Goal: Task Accomplishment & Management: Complete application form

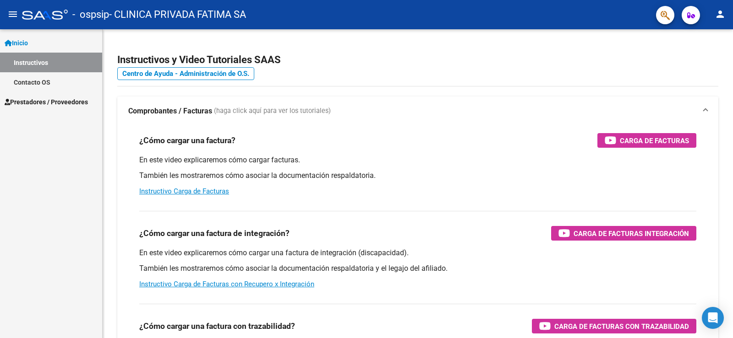
click at [24, 40] on span "Inicio" at bounding box center [16, 43] width 23 height 10
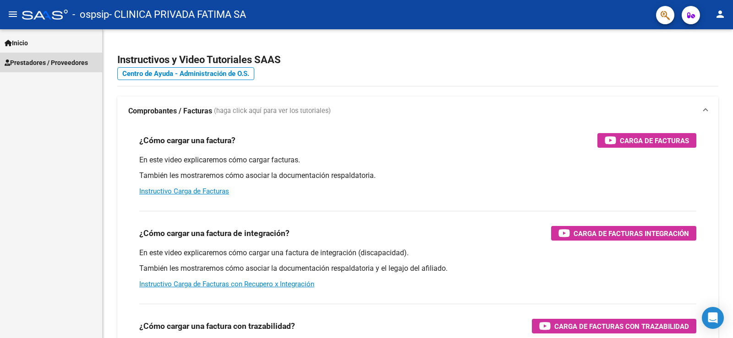
click at [61, 64] on span "Prestadores / Proveedores" at bounding box center [46, 63] width 83 height 10
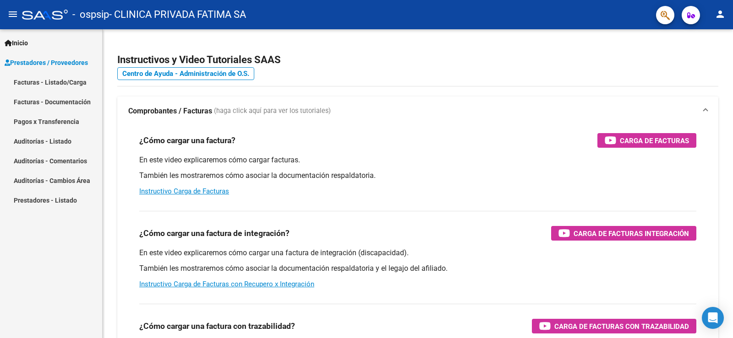
click at [58, 79] on link "Facturas - Listado/Carga" at bounding box center [51, 82] width 102 height 20
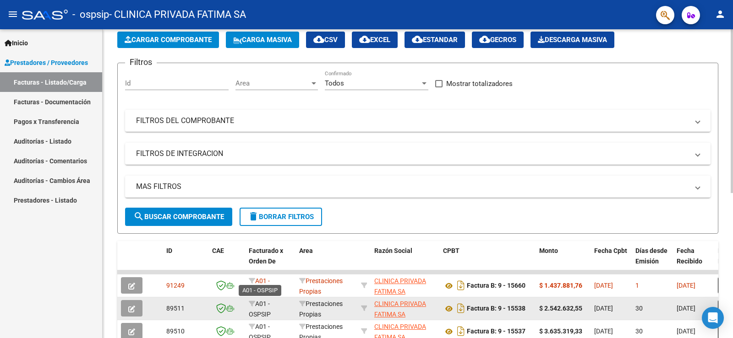
scroll to position [2, 0]
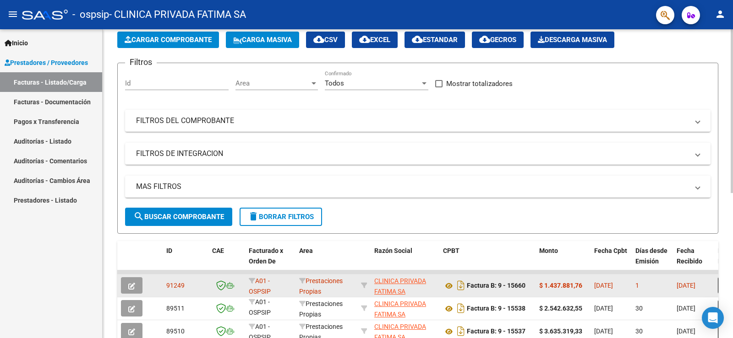
click at [134, 286] on icon "button" at bounding box center [131, 286] width 7 height 7
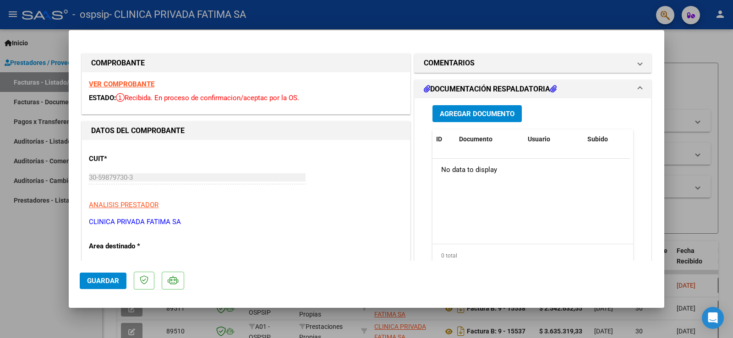
click at [487, 111] on span "Agregar Documento" at bounding box center [477, 114] width 75 height 8
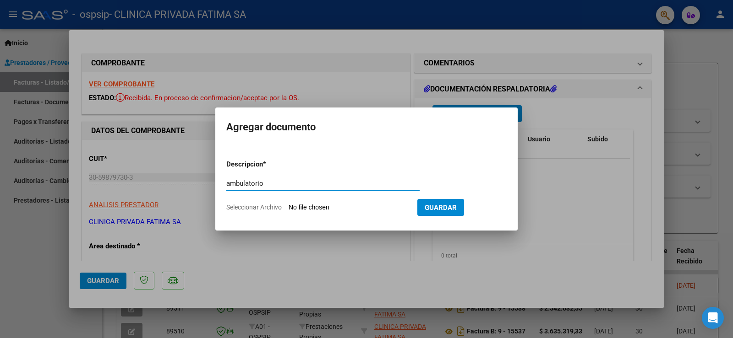
type input "ambulatorio"
click at [380, 205] on input "Seleccionar Archivo" at bounding box center [348, 208] width 121 height 9
type input "C:\fakepath\SEGURIDAD 09-25_compressed.pdf"
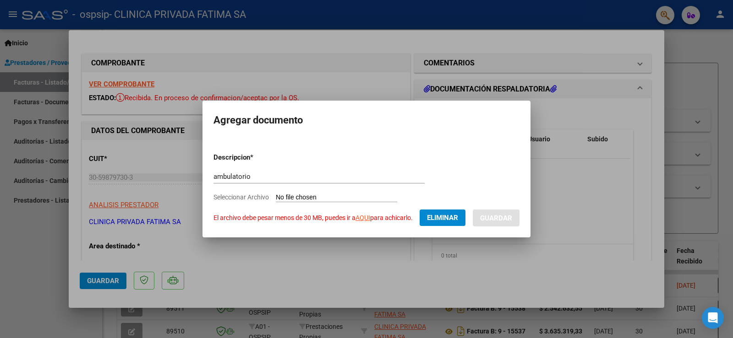
click at [363, 218] on link "AQUI" at bounding box center [362, 217] width 15 height 7
click at [449, 216] on span "Eliminar" at bounding box center [442, 218] width 31 height 8
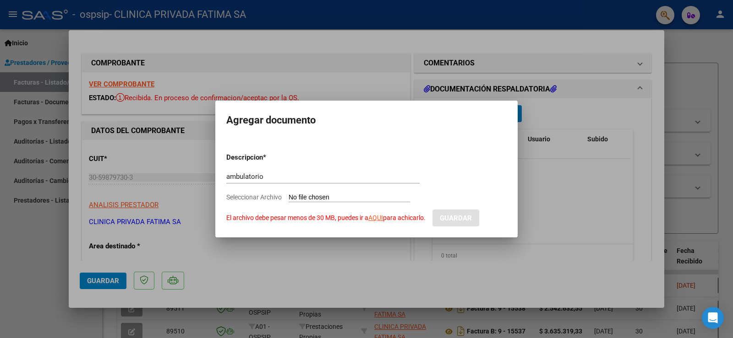
click at [345, 196] on input "Seleccionar Archivo El archivo debe pesar menos de 30 MB, puedes ir a AQUI para…" at bounding box center [348, 198] width 121 height 9
type input "C:\fakepath\SEGURIDAD 09-25-1-150.pdf"
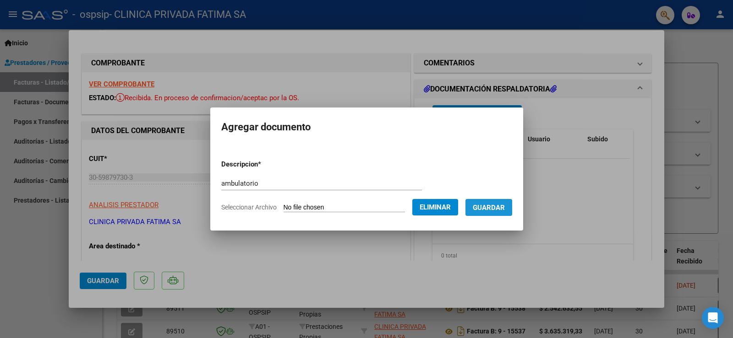
click at [501, 207] on span "Guardar" at bounding box center [488, 208] width 32 height 8
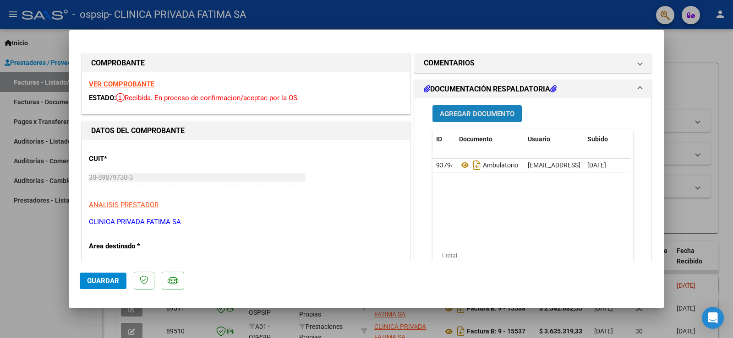
click at [456, 112] on span "Agregar Documento" at bounding box center [477, 114] width 75 height 8
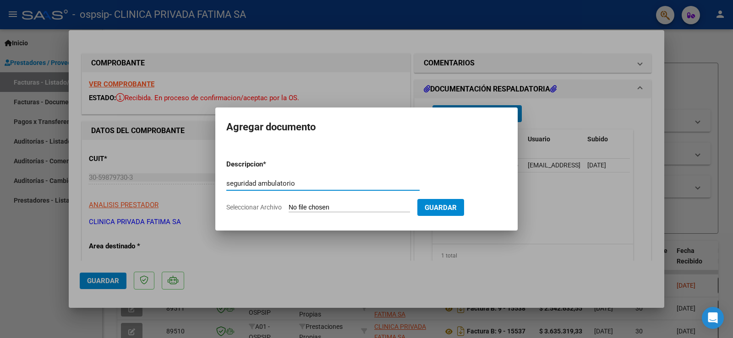
type input "seguridad ambulatorio"
click at [326, 207] on input "Seleccionar Archivo" at bounding box center [348, 208] width 121 height 9
type input "C:\fakepath\SEGURIDAD 09-25.pdf"
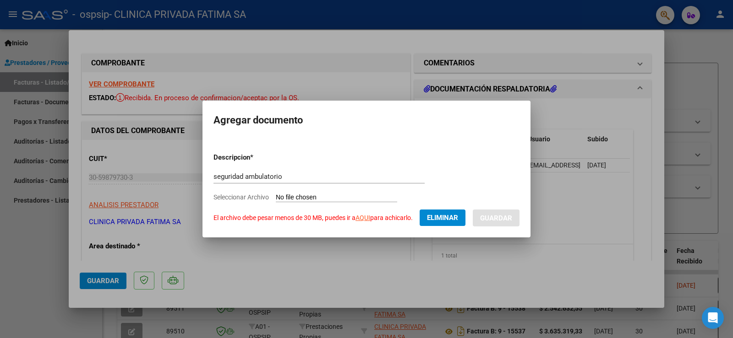
click at [365, 218] on link "AQUI" at bounding box center [362, 217] width 15 height 7
click at [447, 217] on span "Eliminar" at bounding box center [442, 218] width 31 height 8
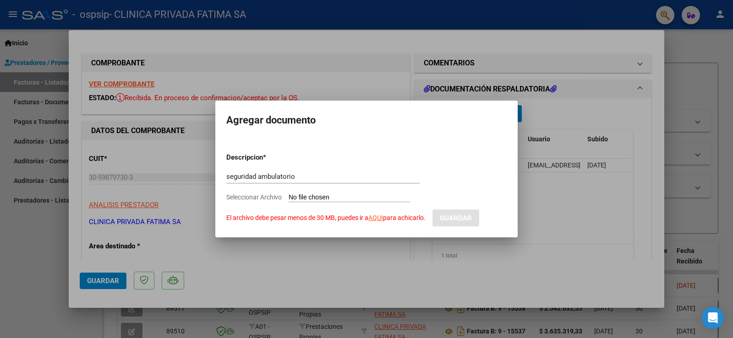
click at [333, 195] on input "Seleccionar Archivo El archivo debe pesar menos de 30 MB, puedes ir a AQUI para…" at bounding box center [348, 198] width 121 height 9
type input "C:\fakepath\SEGURIDAD [PHONE_NUMBER].pdf"
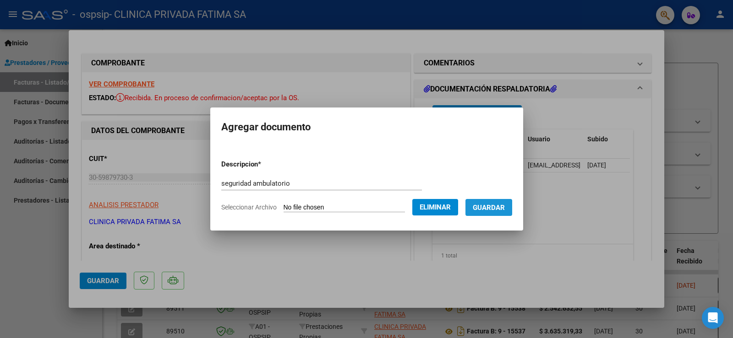
click at [505, 208] on span "Guardar" at bounding box center [488, 208] width 32 height 8
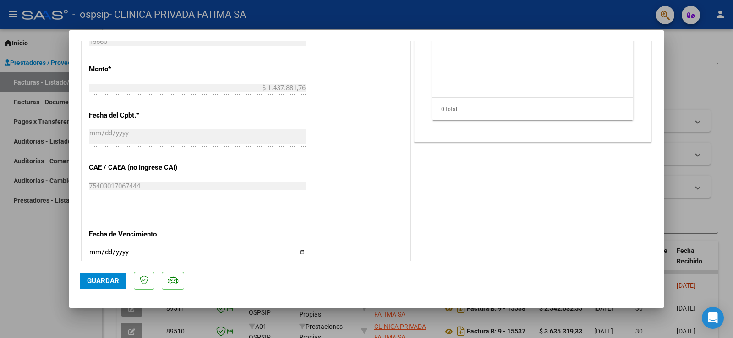
scroll to position [412, 0]
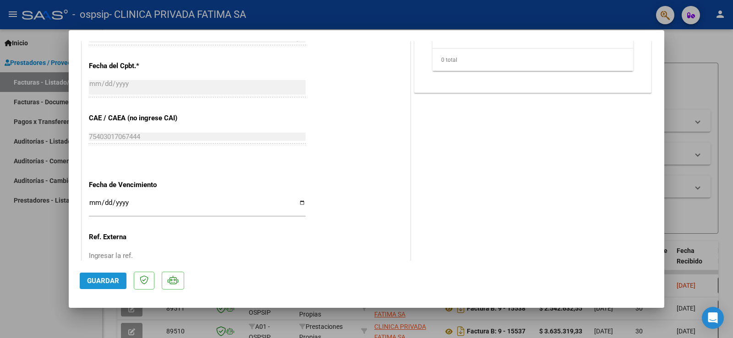
click at [109, 276] on button "Guardar" at bounding box center [103, 281] width 47 height 16
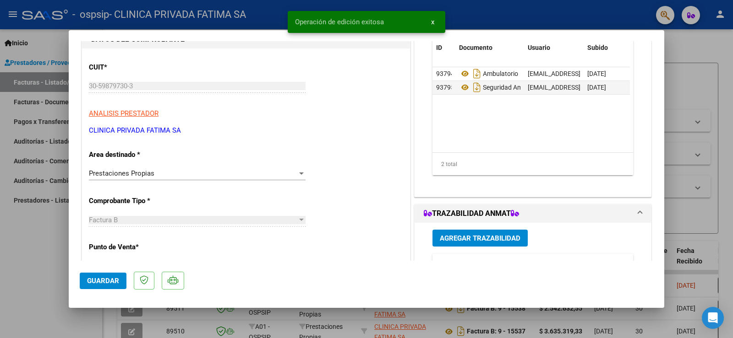
scroll to position [0, 0]
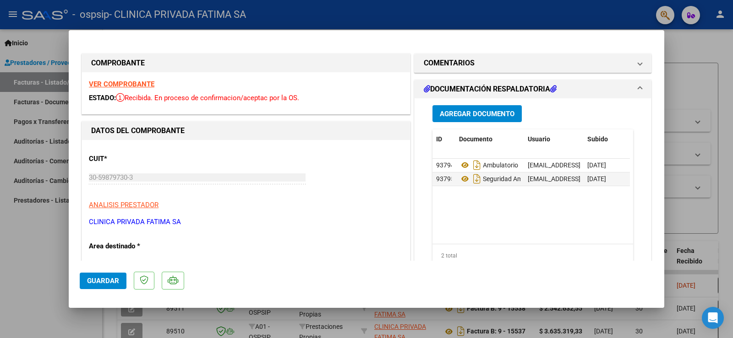
click at [702, 43] on div at bounding box center [366, 169] width 733 height 338
type input "$ 0,00"
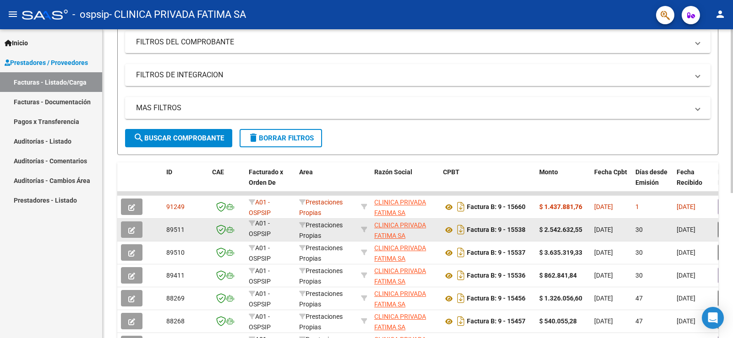
scroll to position [137, 0]
